Goal: Information Seeking & Learning: Learn about a topic

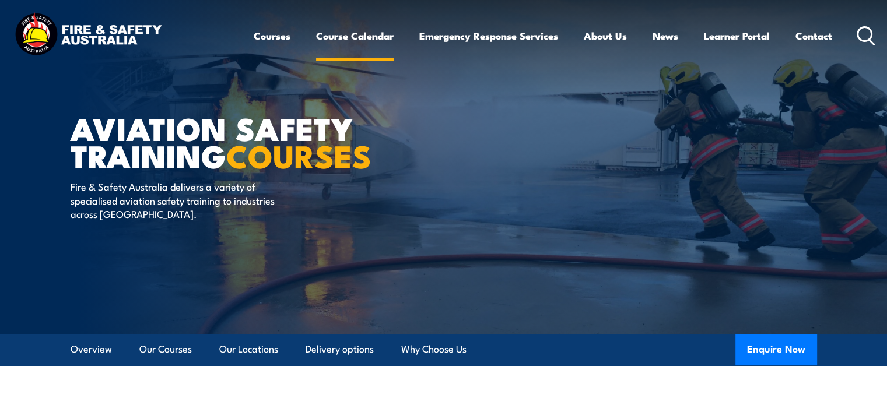
click at [350, 34] on link "Course Calendar" at bounding box center [355, 35] width 78 height 31
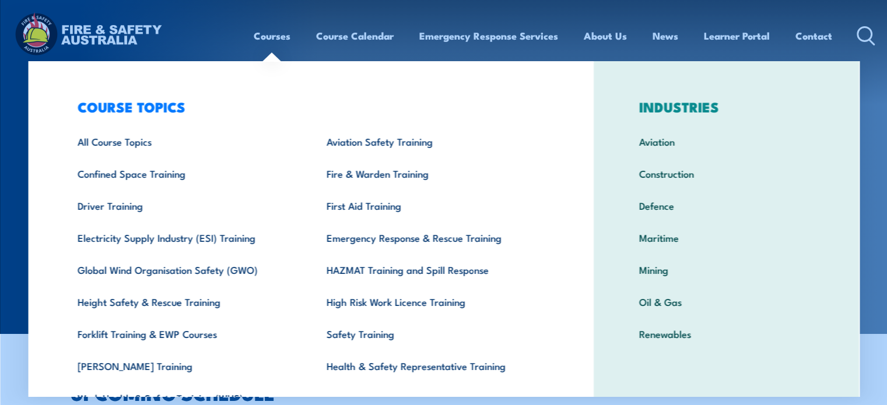
click at [265, 33] on link "Courses" at bounding box center [272, 35] width 37 height 31
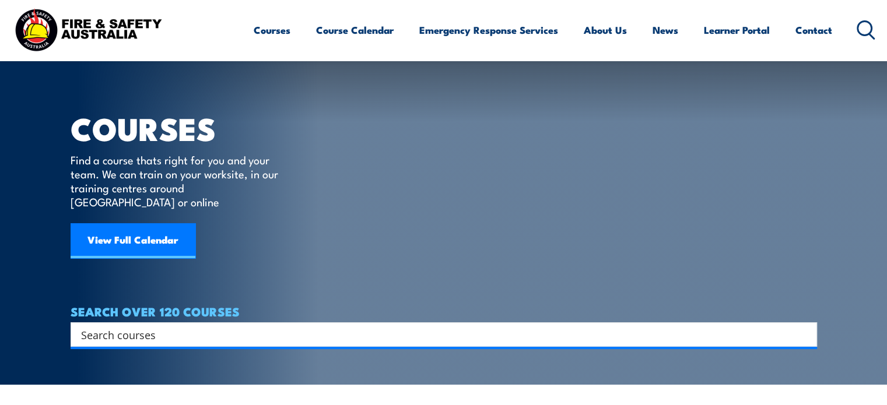
scroll to position [58, 0]
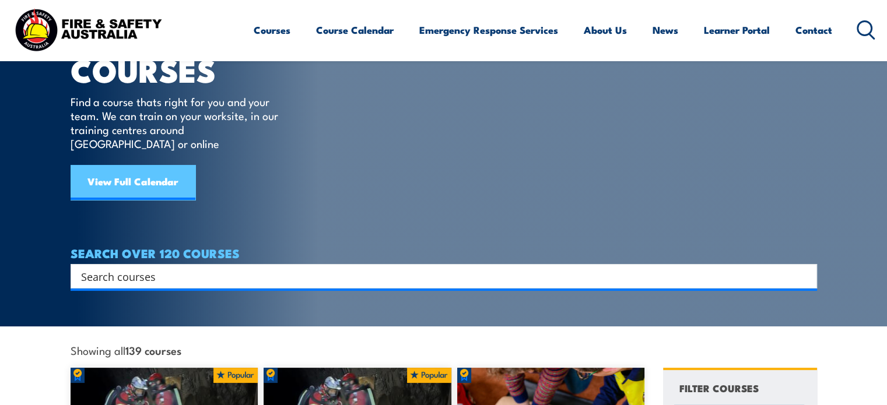
click at [140, 165] on link "View Full Calendar" at bounding box center [133, 182] width 125 height 35
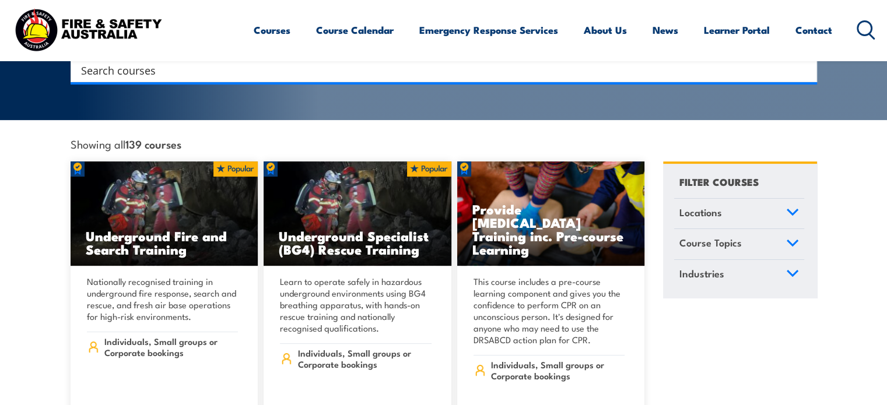
scroll to position [291, 0]
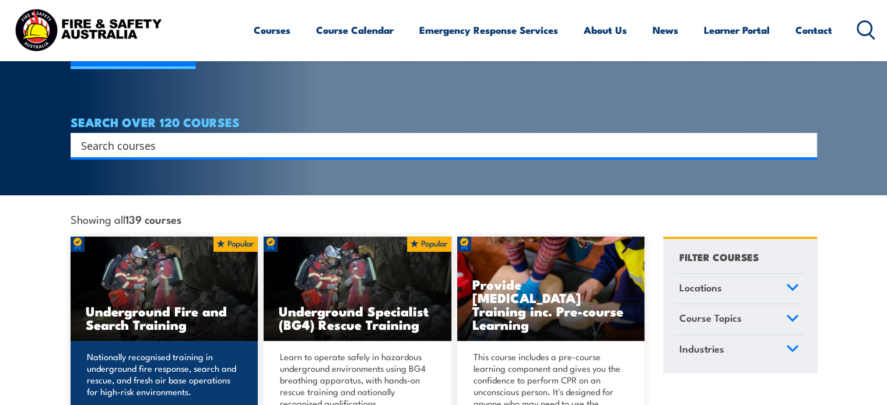
scroll to position [117, 0]
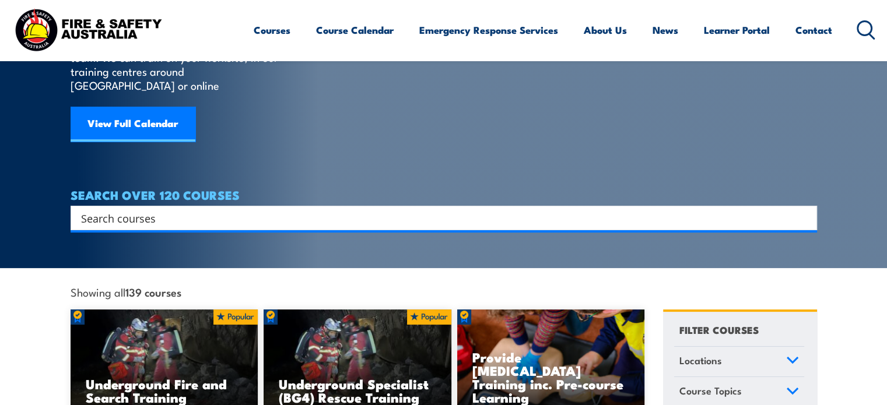
click at [104, 209] on input "Search input" at bounding box center [436, 217] width 710 height 17
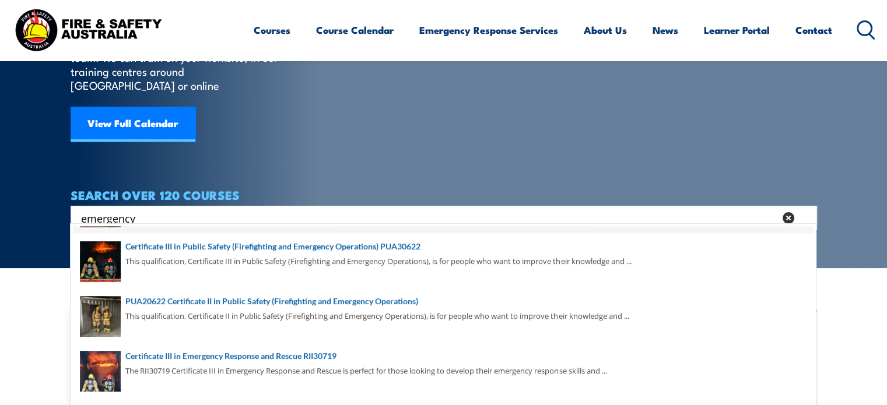
scroll to position [199, 0]
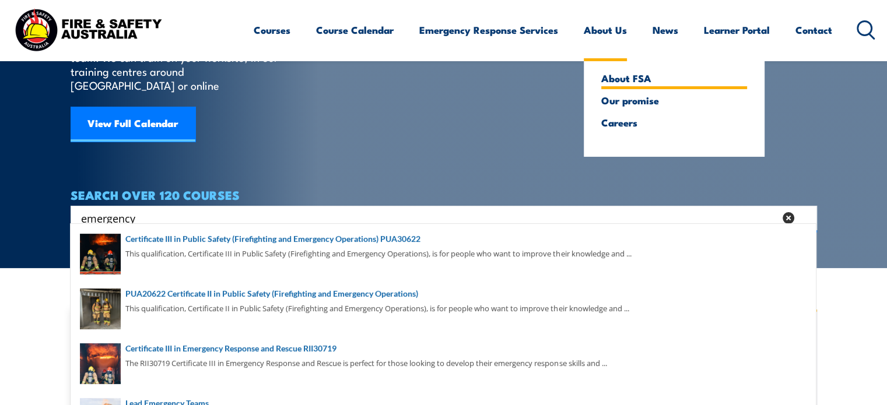
type input "emergency"
click at [618, 78] on link "About FSA" at bounding box center [674, 78] width 146 height 10
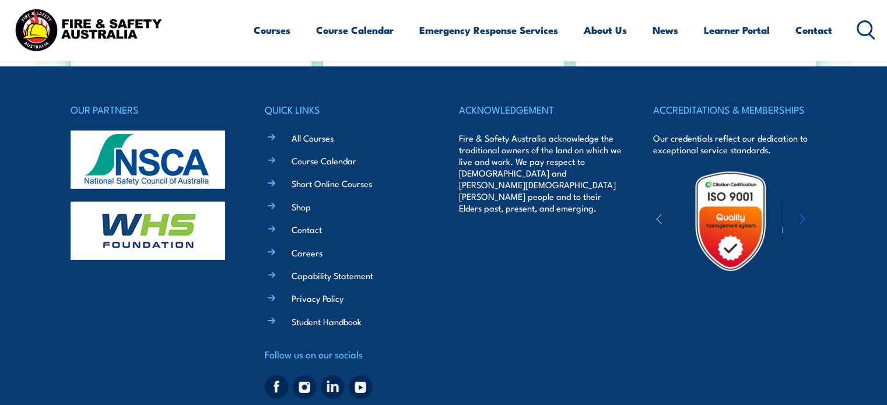
scroll to position [3907, 0]
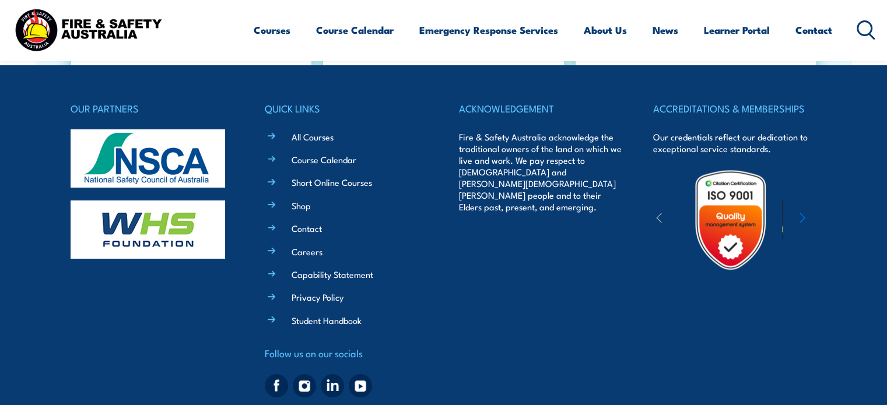
click at [330, 374] on img at bounding box center [332, 385] width 23 height 23
